Goal: Complete application form

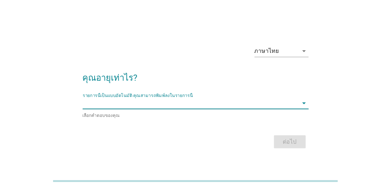
click at [221, 106] on input "รายการนี้เป็นแบบอัตโนมัติ คุณสามารถพิมพ์ลงในรายการนี้" at bounding box center [191, 103] width 216 height 12
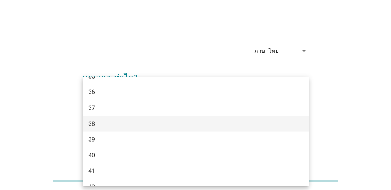
scroll to position [289, 0]
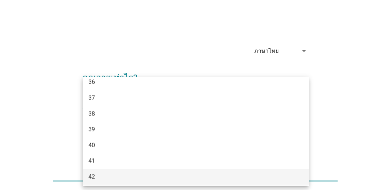
click at [141, 173] on div "42" at bounding box center [187, 176] width 197 height 9
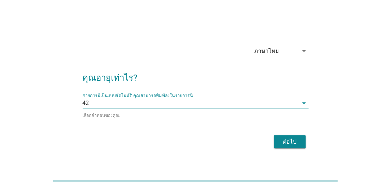
click at [288, 141] on div "ต่อไป" at bounding box center [290, 141] width 20 height 9
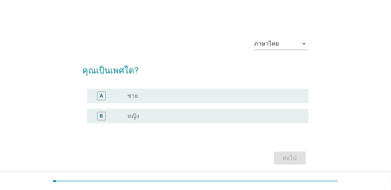
click at [189, 114] on div "radio_button_unchecked หญิง" at bounding box center [212, 115] width 169 height 7
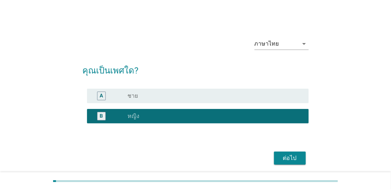
click at [290, 156] on div "ต่อไป" at bounding box center [290, 158] width 20 height 9
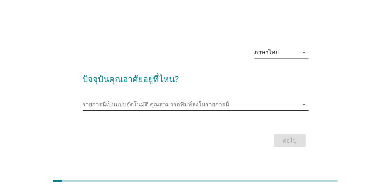
click at [156, 100] on input "รายการนี้เป็นแบบอัตโนมัติ คุณสามารถพิมพ์ลงในรายการนี้" at bounding box center [191, 105] width 216 height 12
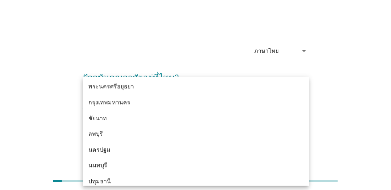
scroll to position [614, 0]
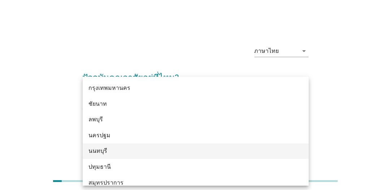
click at [154, 143] on div "นนทบุรี" at bounding box center [196, 151] width 226 height 16
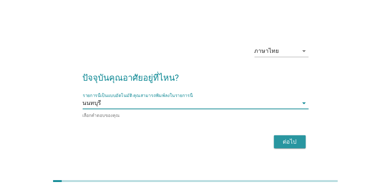
click at [284, 147] on button "ต่อไป" at bounding box center [290, 141] width 32 height 13
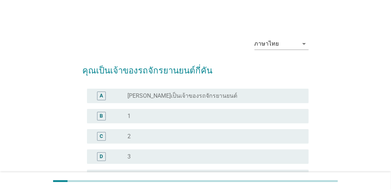
click at [230, 125] on div "B radio_button_unchecked 1" at bounding box center [196, 116] width 226 height 20
click at [197, 117] on div "radio_button_unchecked 1" at bounding box center [212, 115] width 169 height 7
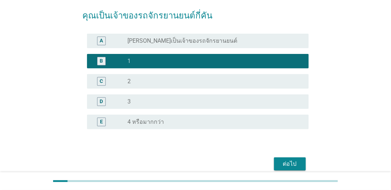
scroll to position [87, 0]
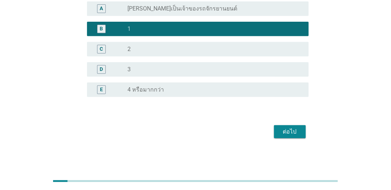
click at [278, 137] on button "ต่อไป" at bounding box center [290, 131] width 32 height 13
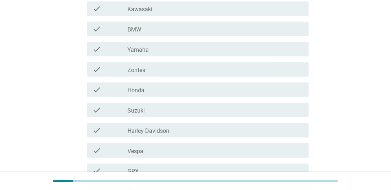
scroll to position [145, 0]
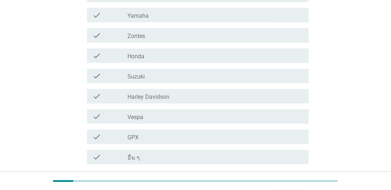
click at [189, 81] on div "check check_box_outline_blank Suzuki" at bounding box center [198, 76] width 222 height 14
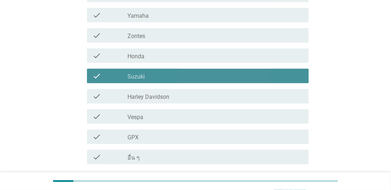
click at [145, 78] on div "check_box_outline_blank Suzuki" at bounding box center [215, 76] width 175 height 9
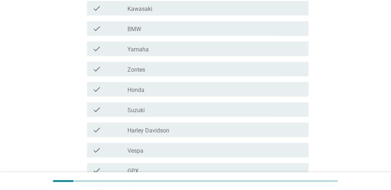
scroll to position [108, 0]
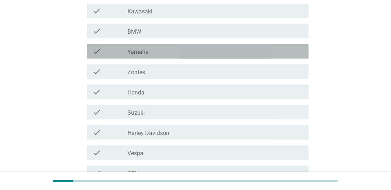
click at [181, 55] on div "check_box_outline_blank Yamaha" at bounding box center [215, 51] width 175 height 9
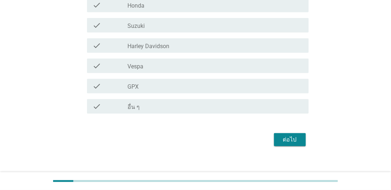
scroll to position [203, 0]
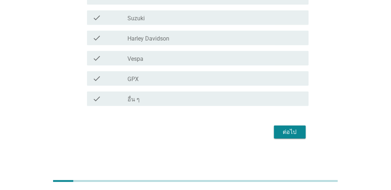
click at [286, 131] on div "ต่อไป" at bounding box center [290, 132] width 20 height 9
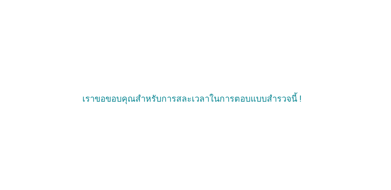
scroll to position [0, 0]
